Goal: Task Accomplishment & Management: Manage account settings

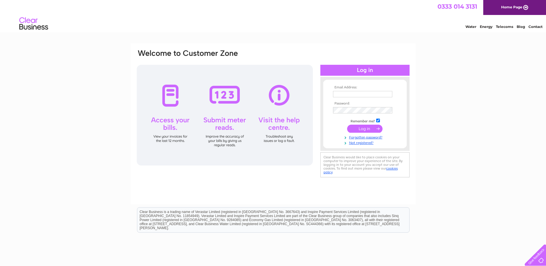
type input "tony@mbmhomelets.com"
click at [367, 129] on input "submit" at bounding box center [364, 129] width 35 height 8
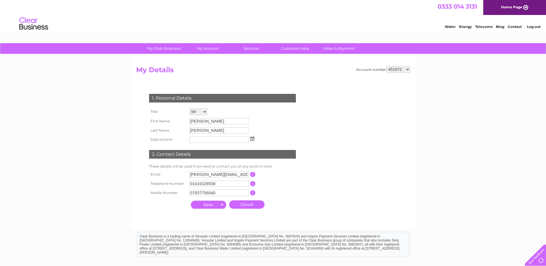
click at [407, 69] on select "451972 1145898" at bounding box center [398, 69] width 24 height 7
drag, startPoint x: 441, startPoint y: 85, endPoint x: 442, endPoint y: 89, distance: 4.4
click at [441, 89] on div "My Clear Business Login Details My Details My Preferences Link Account My Accou…" at bounding box center [273, 185] width 546 height 284
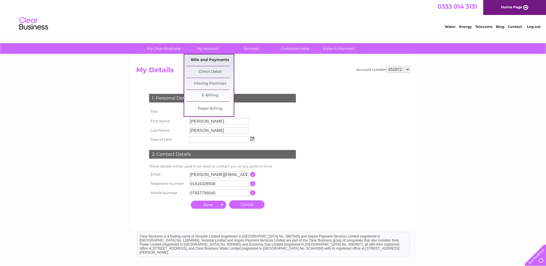
click at [204, 58] on link "Bills and Payments" at bounding box center [209, 60] width 47 height 12
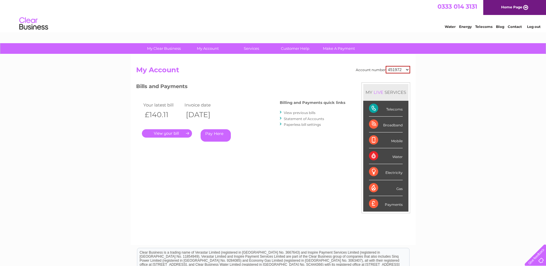
click at [408, 70] on select "451972 1145898" at bounding box center [397, 69] width 24 height 7
select select "1145898"
click at [386, 66] on select "451972 1145898" at bounding box center [397, 69] width 24 height 7
click at [168, 133] on link "." at bounding box center [167, 133] width 50 height 8
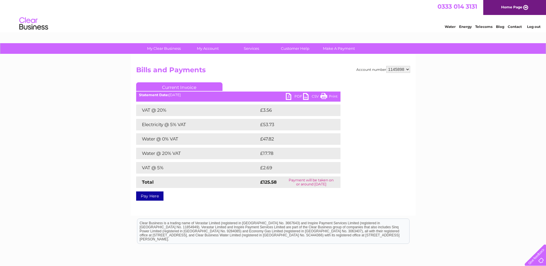
click at [298, 97] on link "PDF" at bounding box center [294, 97] width 17 height 8
